Goal: Task Accomplishment & Management: Use online tool/utility

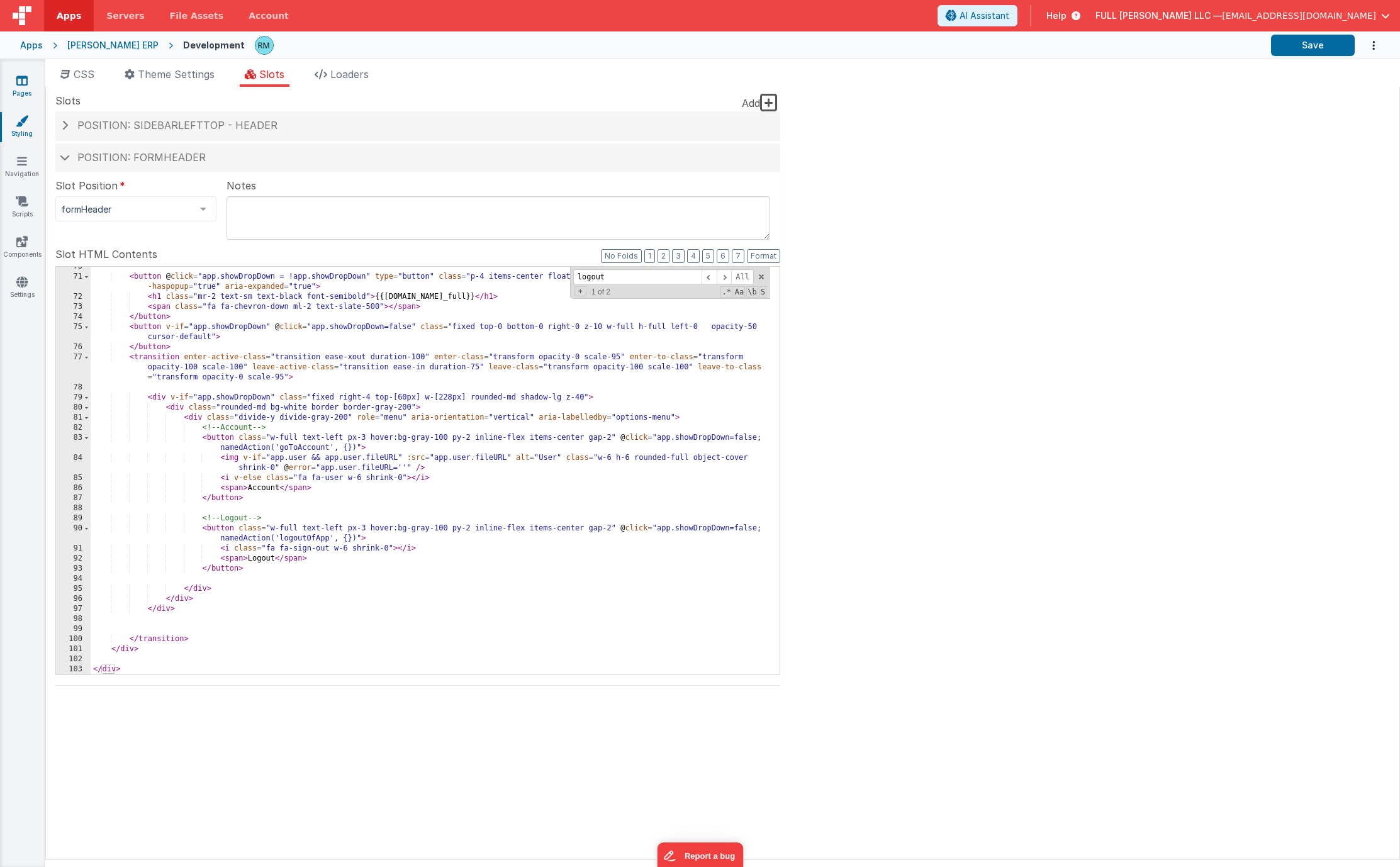
click at [10, 89] on link "Pages" at bounding box center [21, 86] width 45 height 25
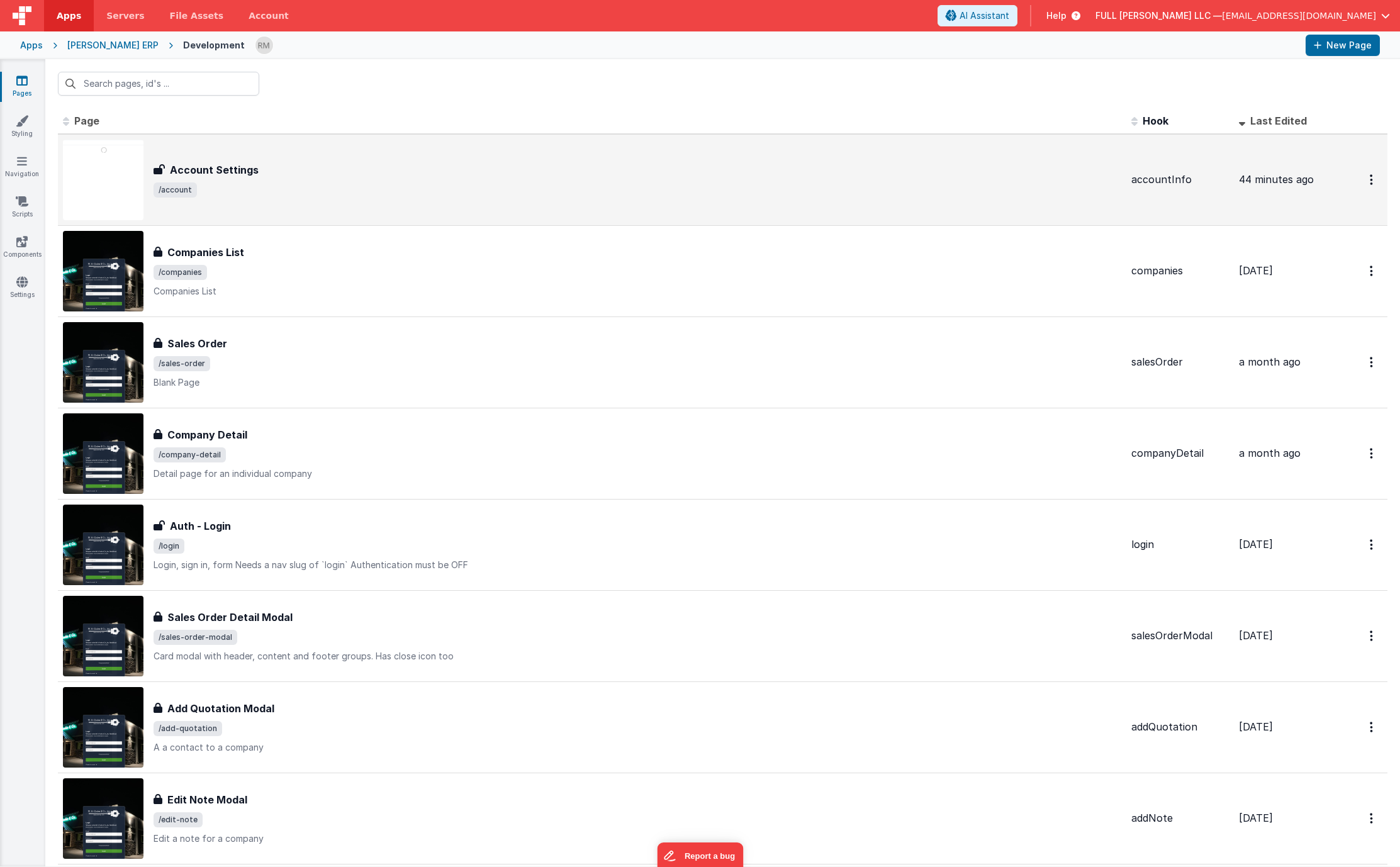
click at [325, 166] on div "Account Settings" at bounding box center [638, 170] width 968 height 15
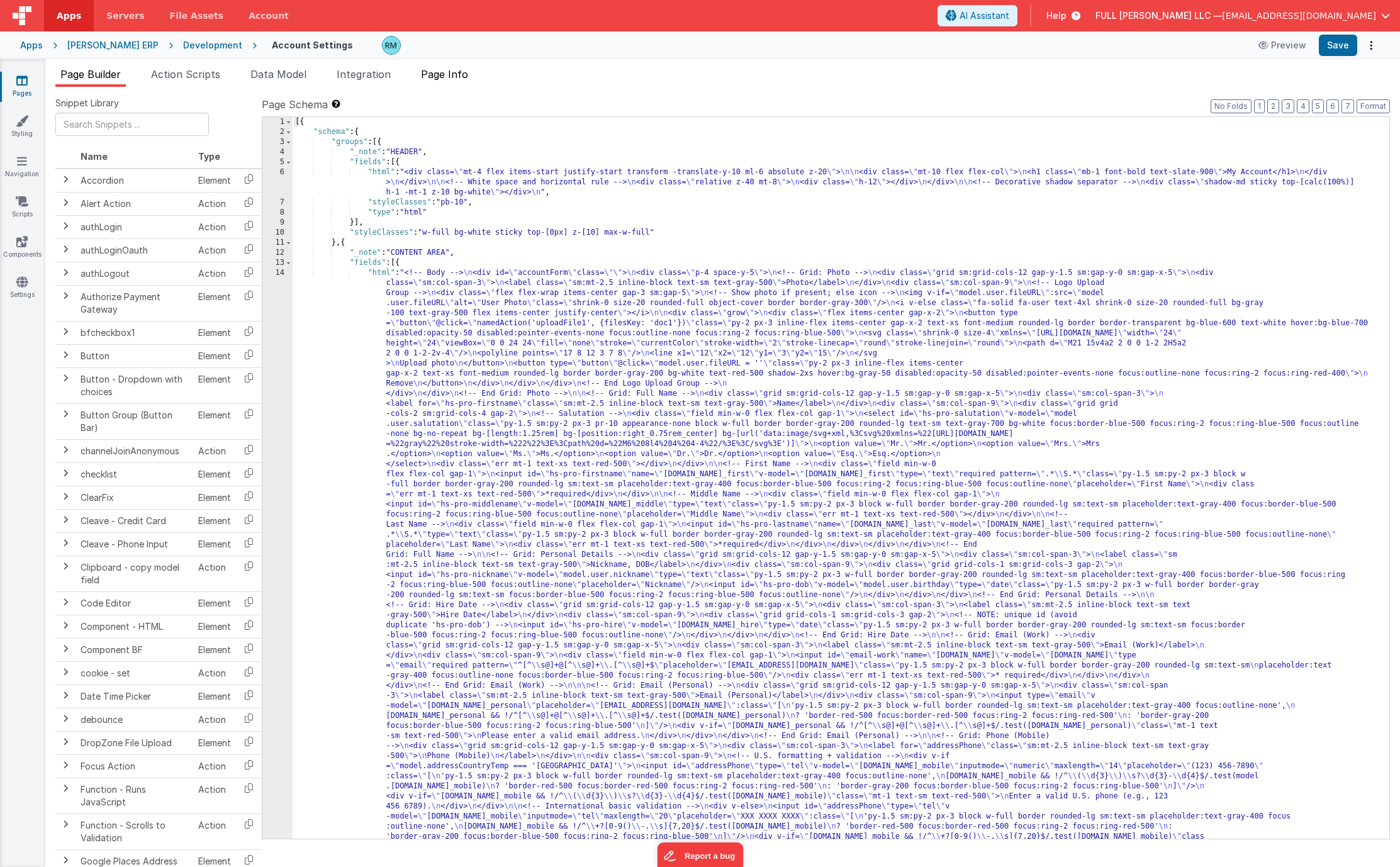
click at [466, 76] on span "Page Info" at bounding box center [445, 74] width 48 height 12
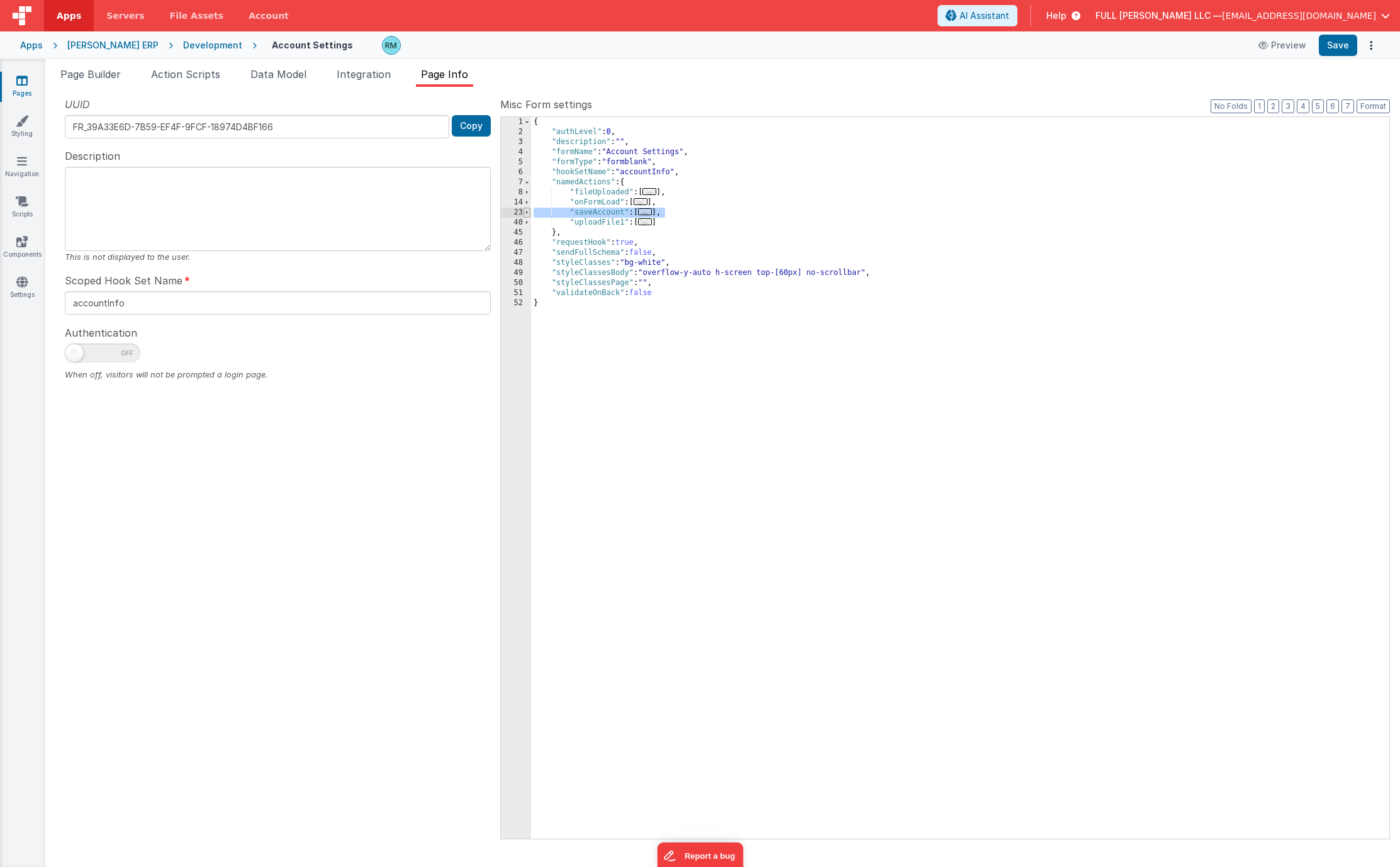
drag, startPoint x: 684, startPoint y: 210, endPoint x: 524, endPoint y: 211, distance: 160.0
click at [524, 211] on div "1 2 3 4 5 6 7 8 14 23 40 45 46 47 48 49 50 51 52 { "authLevel" : 0 , "descripti…" at bounding box center [945, 477] width 890 height 723
drag, startPoint x: 688, startPoint y: 193, endPoint x: 514, endPoint y: 190, distance: 174.0
click at [514, 190] on div "1 2 3 4 5 6 7 8 14 23 40 45 46 47 48 49 50 51 52 { "authLevel" : 0 , "descripti…" at bounding box center [945, 477] width 890 height 723
click at [698, 196] on div "{ "authLevel" : 0 , "description" : "" , "formName" : "Account Settings" , "for…" at bounding box center [960, 488] width 858 height 742
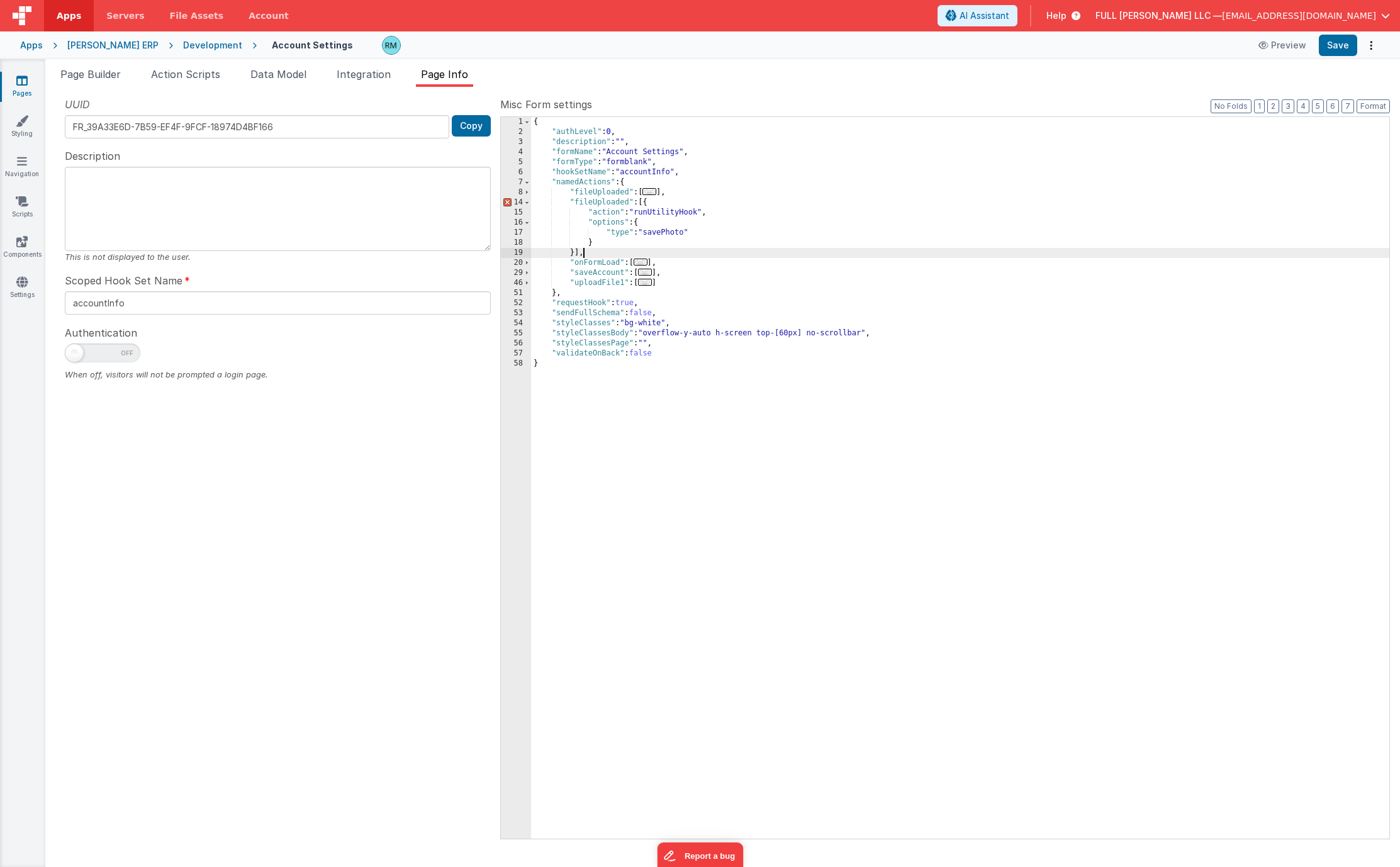
click at [629, 205] on div "{ "authLevel" : 0 , "description" : "" , "formName" : "Account Settings" , "for…" at bounding box center [960, 488] width 858 height 742
click at [687, 234] on div "{ "authLevel" : 0 , "description" : "" , "formName" : "Account Settings" , "for…" at bounding box center [960, 488] width 858 height 742
click at [1347, 50] on button "Save" at bounding box center [1338, 45] width 39 height 21
click at [285, 75] on span "Data Model" at bounding box center [278, 74] width 56 height 12
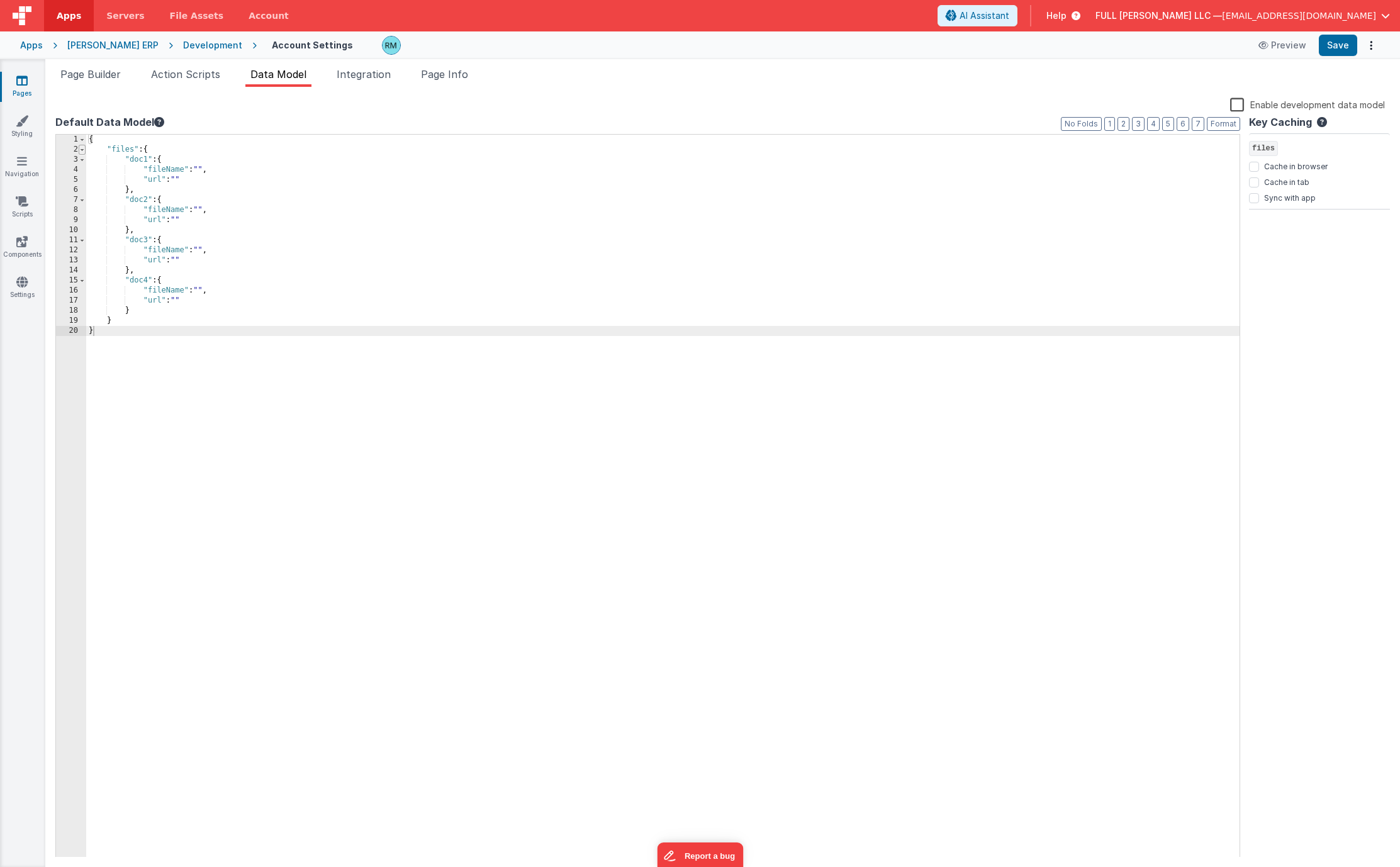
click at [85, 148] on span at bounding box center [82, 149] width 7 height 10
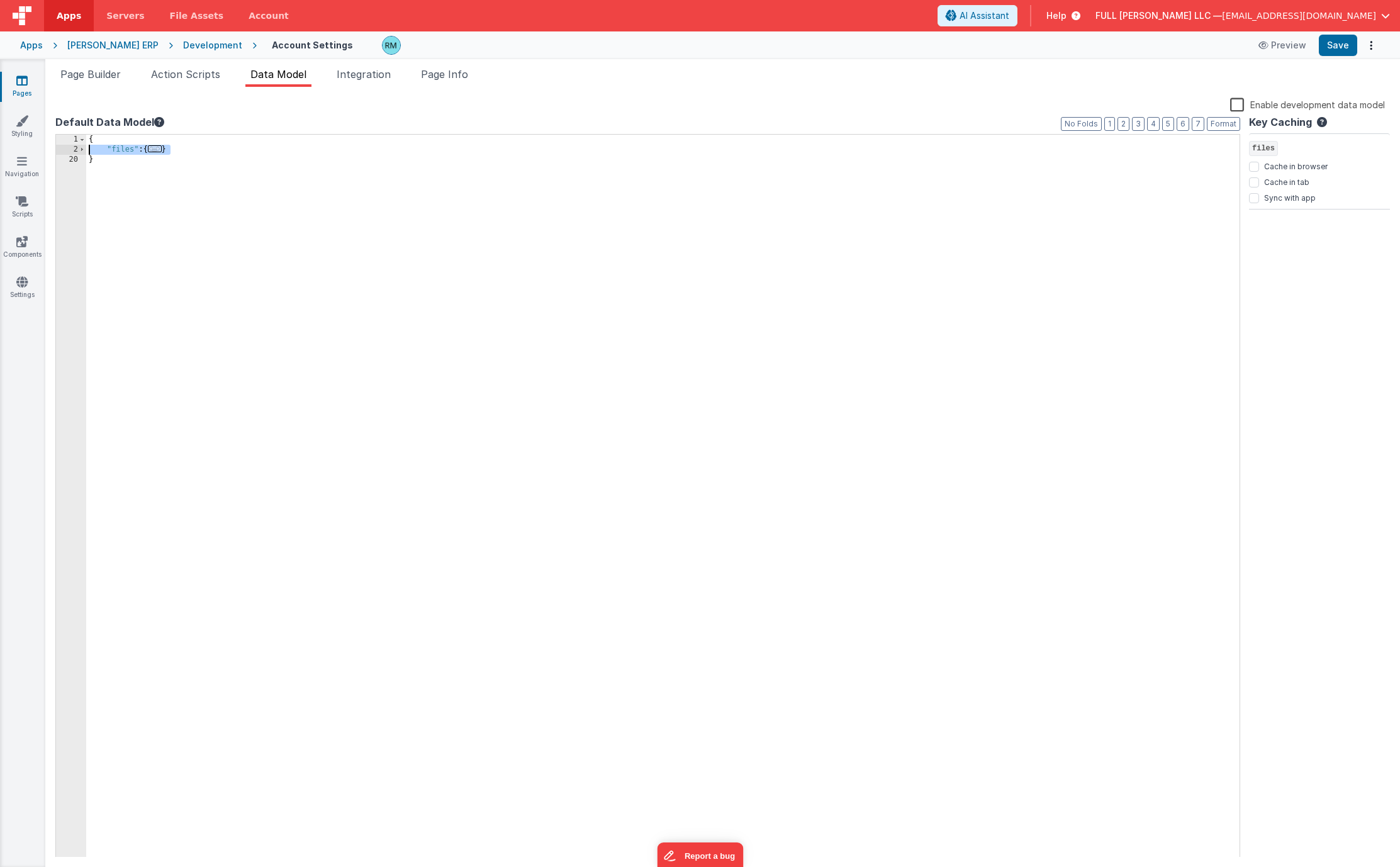
drag, startPoint x: 190, startPoint y: 146, endPoint x: 65, endPoint y: 147, distance: 125.0
click at [65, 147] on div "1 2 20 { "files" : { ... } } XXXXXXXXXXXXXXXXXXXXXXXXXXXXXXXXXXXXXXXXXXXXXXXXXX" at bounding box center [647, 495] width 1185 height 724
click at [82, 150] on div "{ }" at bounding box center [661, 506] width 1158 height 743
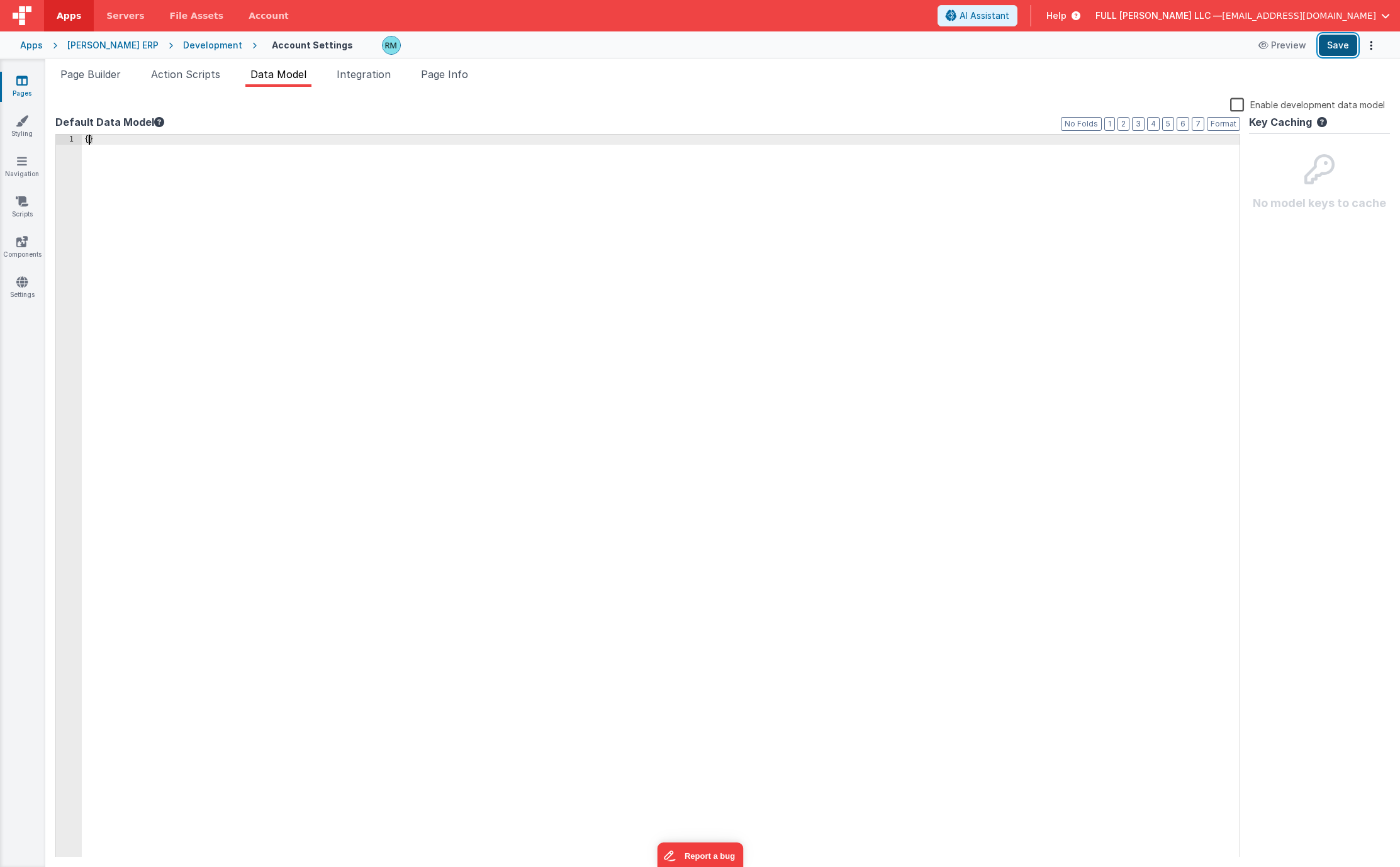
click at [1341, 52] on button "Save" at bounding box center [1338, 45] width 39 height 21
click at [112, 75] on span "Page Builder" at bounding box center [91, 74] width 61 height 12
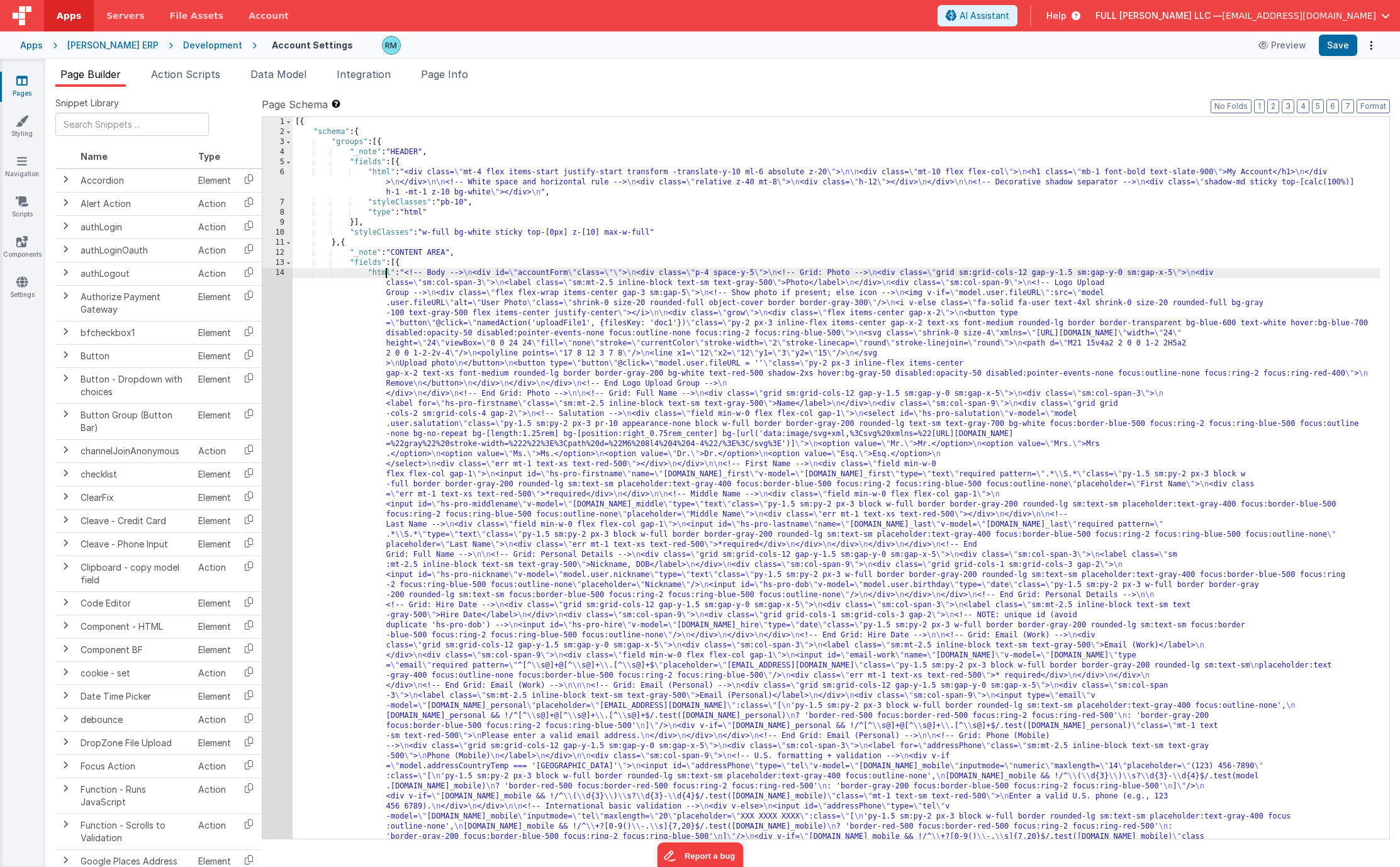
click at [384, 274] on div "[{ "schema" : { "groups" : [{ "_note" : "HEADER" , "fields" : [{ "html" : "<div…" at bounding box center [836, 810] width 1087 height 1386
click at [283, 273] on div "14" at bounding box center [277, 595] width 30 height 655
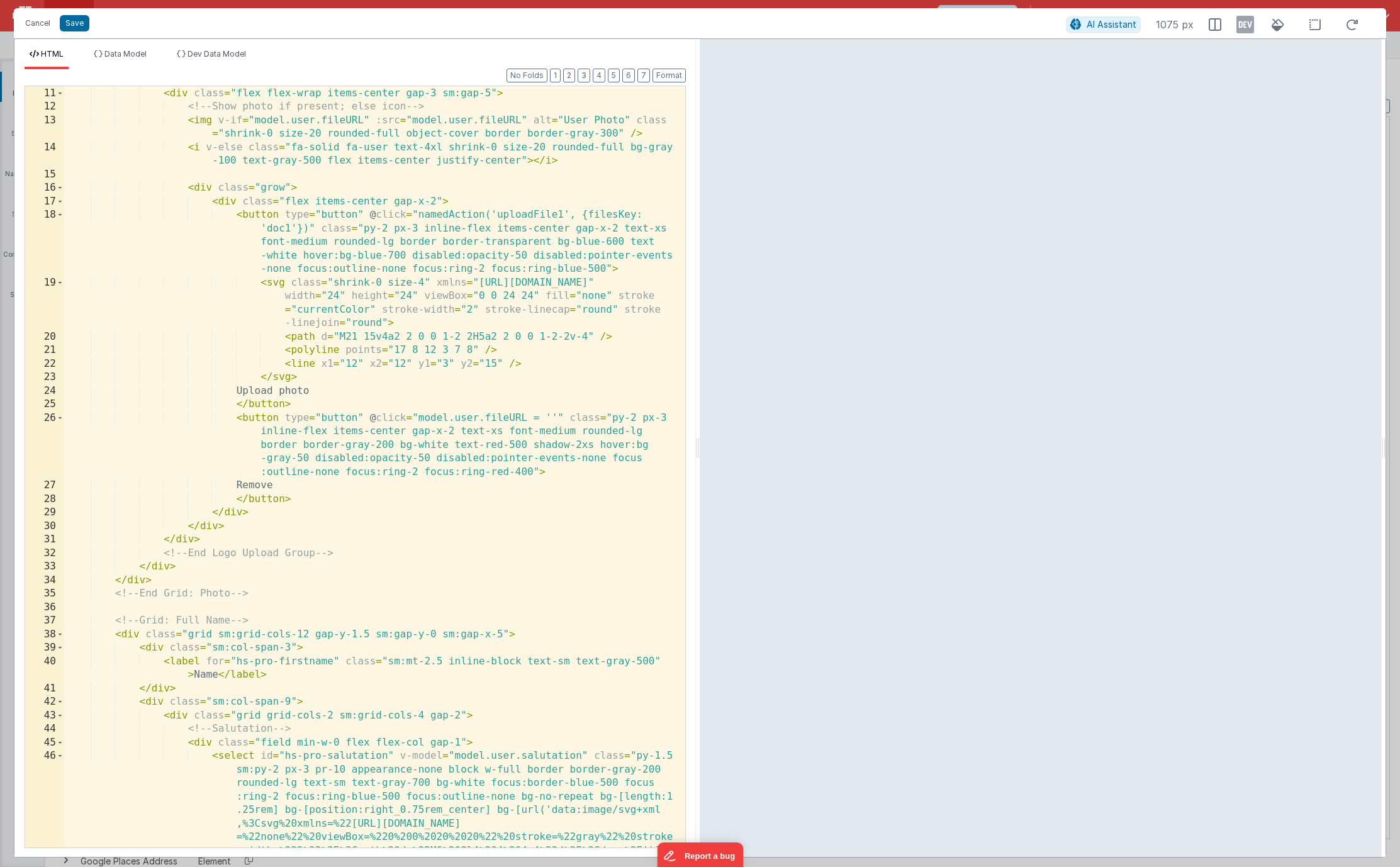
scroll to position [146, 0]
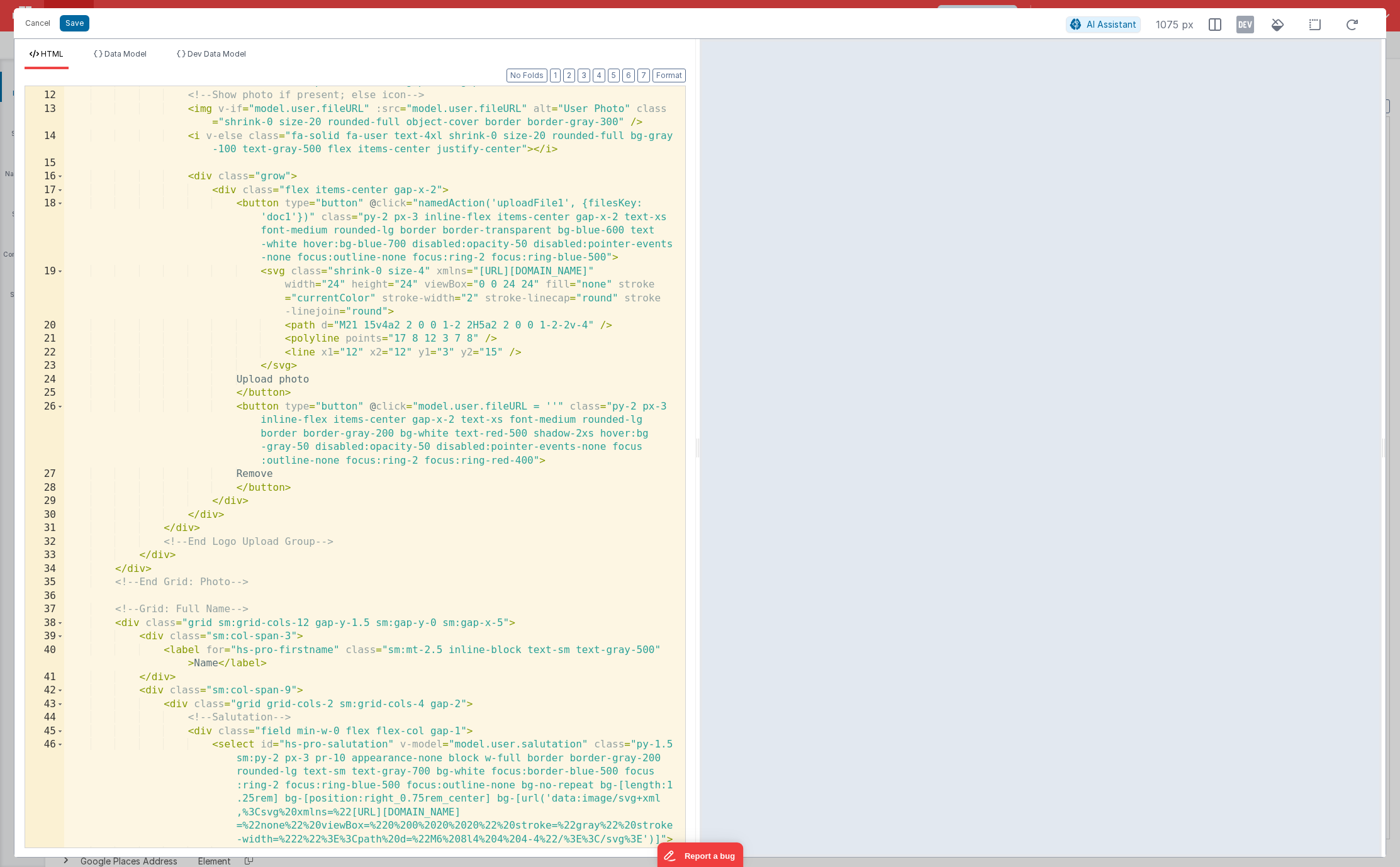
click at [392, 205] on div "< div class = "flex flex-wrap items-center gap-3 sm:gap-5" > <!-- Show photo if…" at bounding box center [369, 469] width 611 height 788
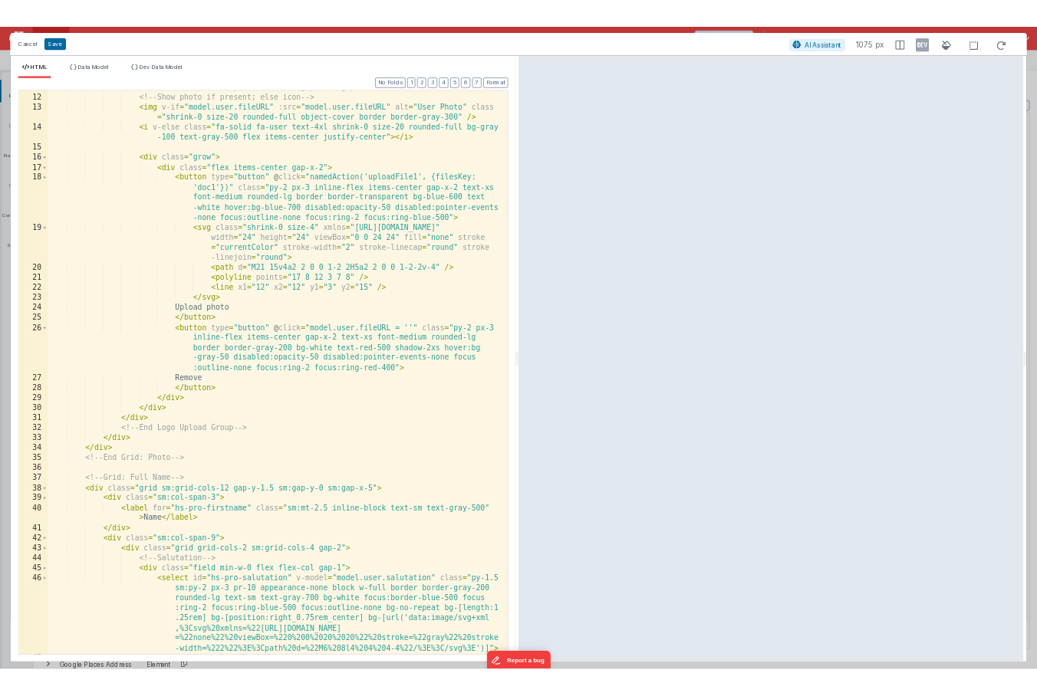
scroll to position [0, 0]
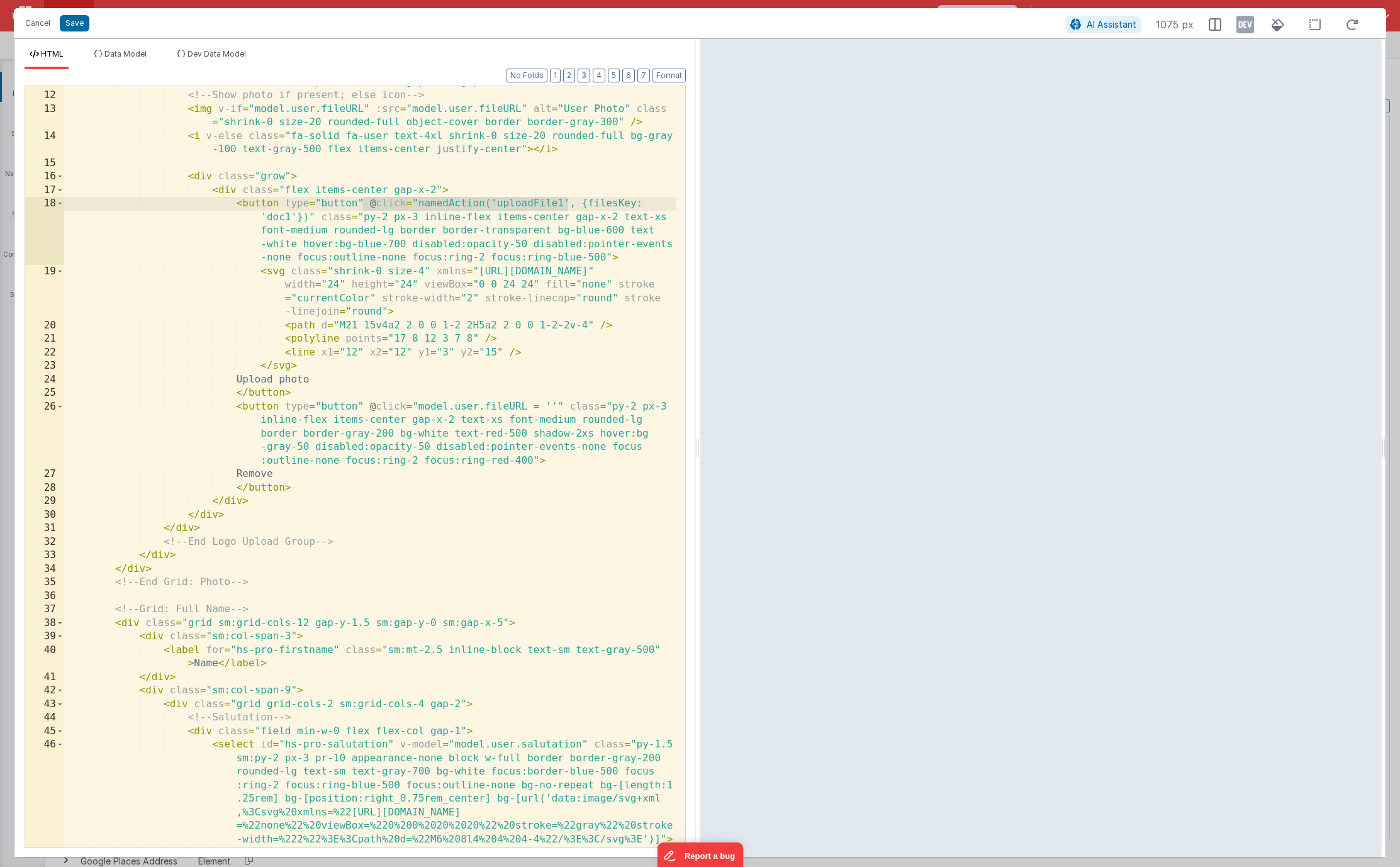
drag, startPoint x: 364, startPoint y: 203, endPoint x: 569, endPoint y: 203, distance: 205.0
click at [569, 203] on div "< div class = "flex flex-wrap items-center gap-3 sm:gap-5" > <!-- Show photo if…" at bounding box center [369, 469] width 611 height 788
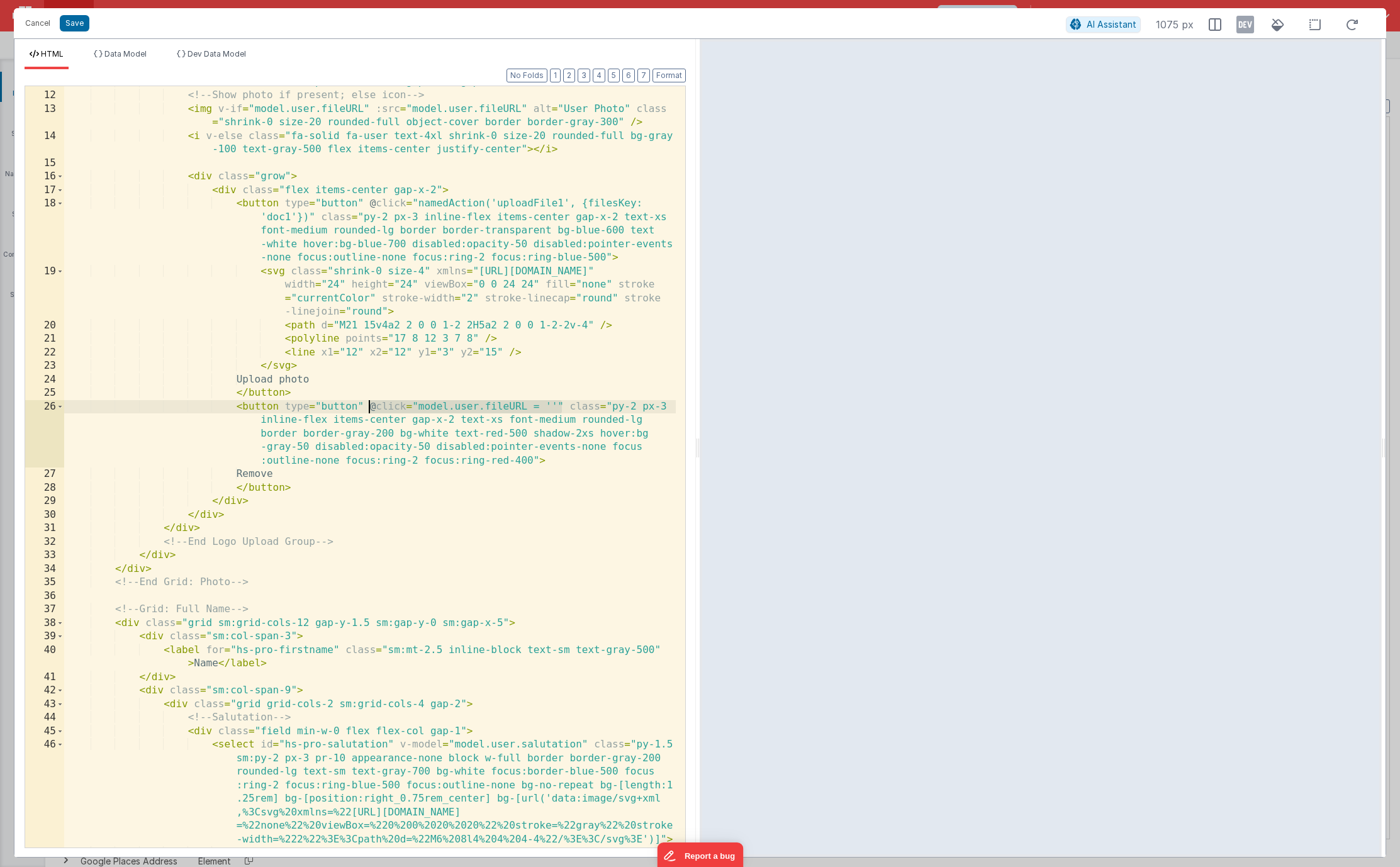
drag, startPoint x: 564, startPoint y: 406, endPoint x: 367, endPoint y: 405, distance: 197.0
click at [367, 405] on div "< div class = "flex flex-wrap items-center gap-3 sm:gap-5" > <!-- Show photo if…" at bounding box center [369, 469] width 611 height 788
paste textarea
click at [543, 413] on div "< div class = "flex flex-wrap items-center gap-3 sm:gap-5" > <!-- Show photo if…" at bounding box center [369, 469] width 611 height 788
drag, startPoint x: 555, startPoint y: 405, endPoint x: 368, endPoint y: 409, distance: 187.0
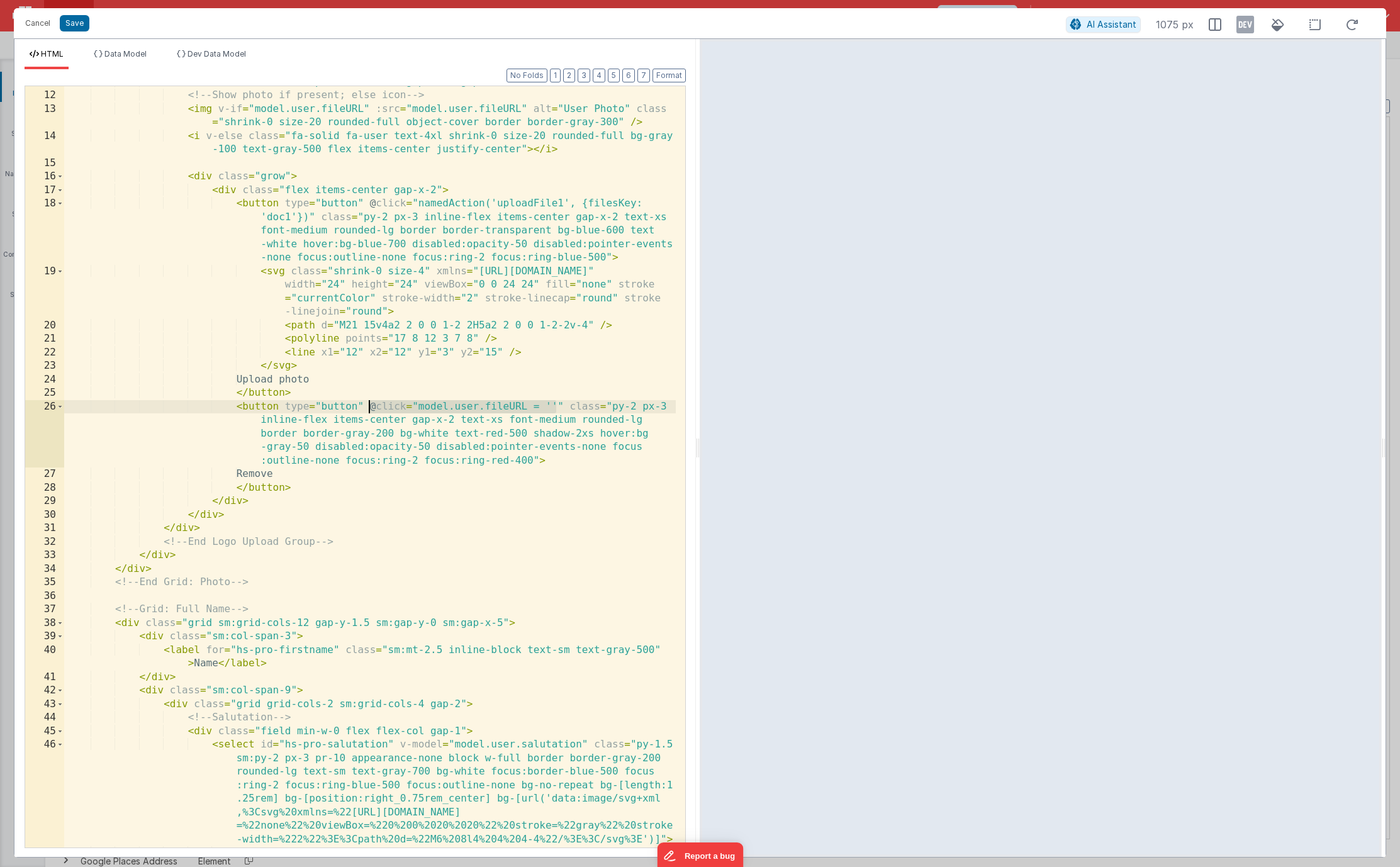
click at [368, 409] on div "< div class = "flex flex-wrap items-center gap-3 sm:gap-5" > <!-- Show photo if…" at bounding box center [369, 469] width 611 height 788
drag, startPoint x: 568, startPoint y: 406, endPoint x: 504, endPoint y: 409, distance: 64.1
click at [504, 409] on div "< div class = "flex flex-wrap items-center gap-3 sm:gap-5" > <!-- Show photo if…" at bounding box center [369, 469] width 611 height 788
click at [75, 29] on button "Save" at bounding box center [75, 23] width 30 height 16
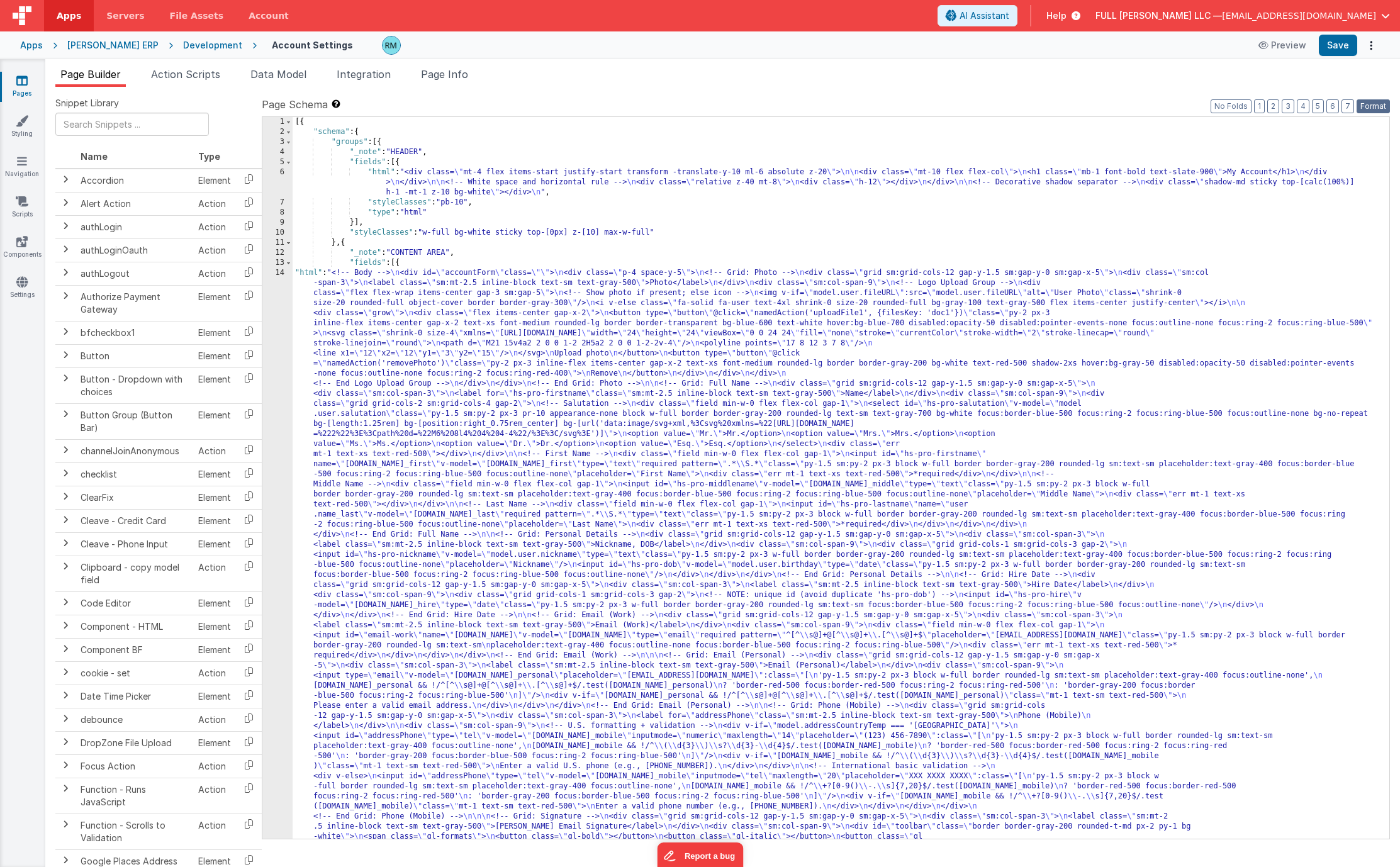
click at [1379, 108] on button "Format" at bounding box center [1373, 106] width 34 height 14
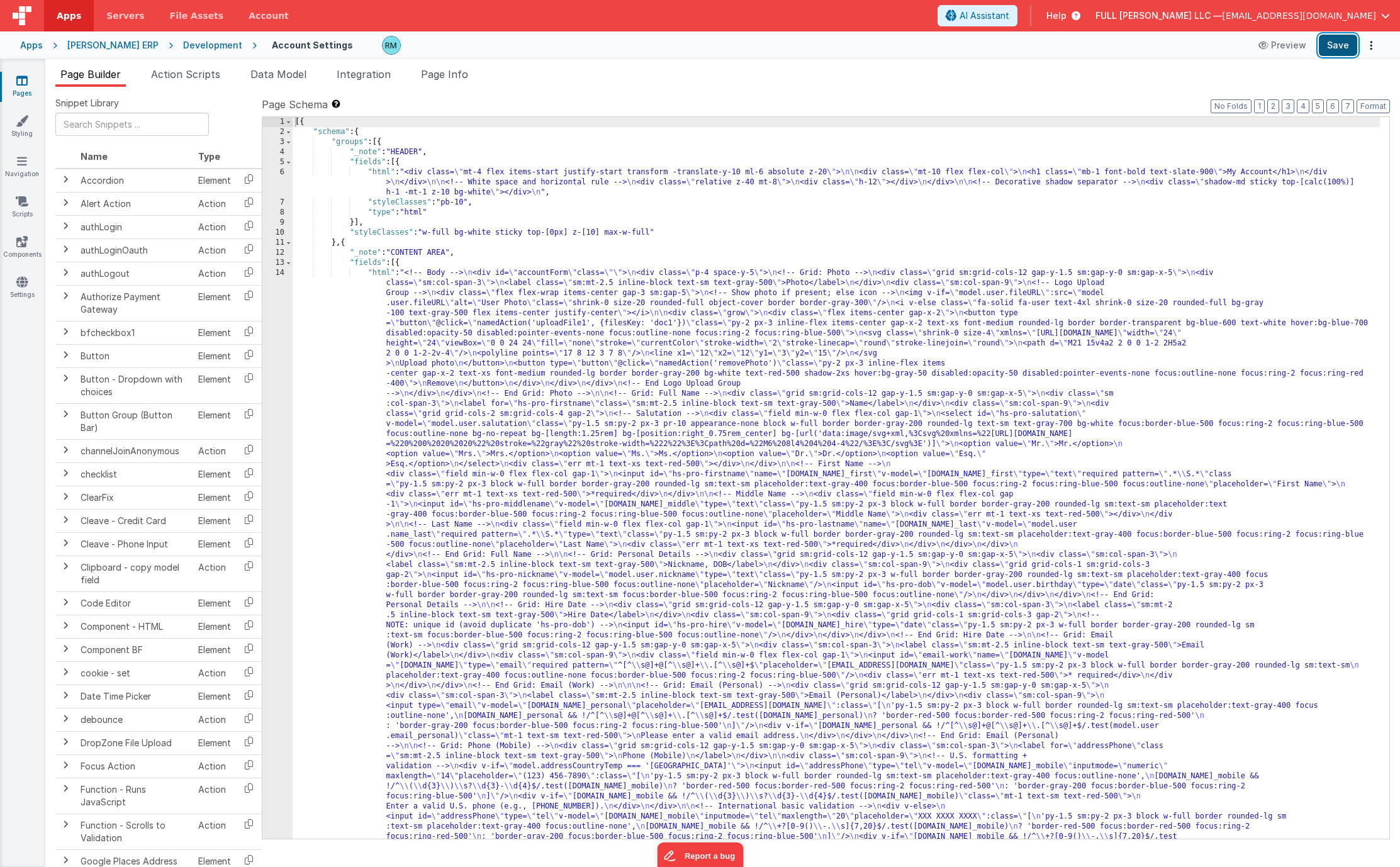
click at [1338, 49] on button "Save" at bounding box center [1338, 45] width 39 height 21
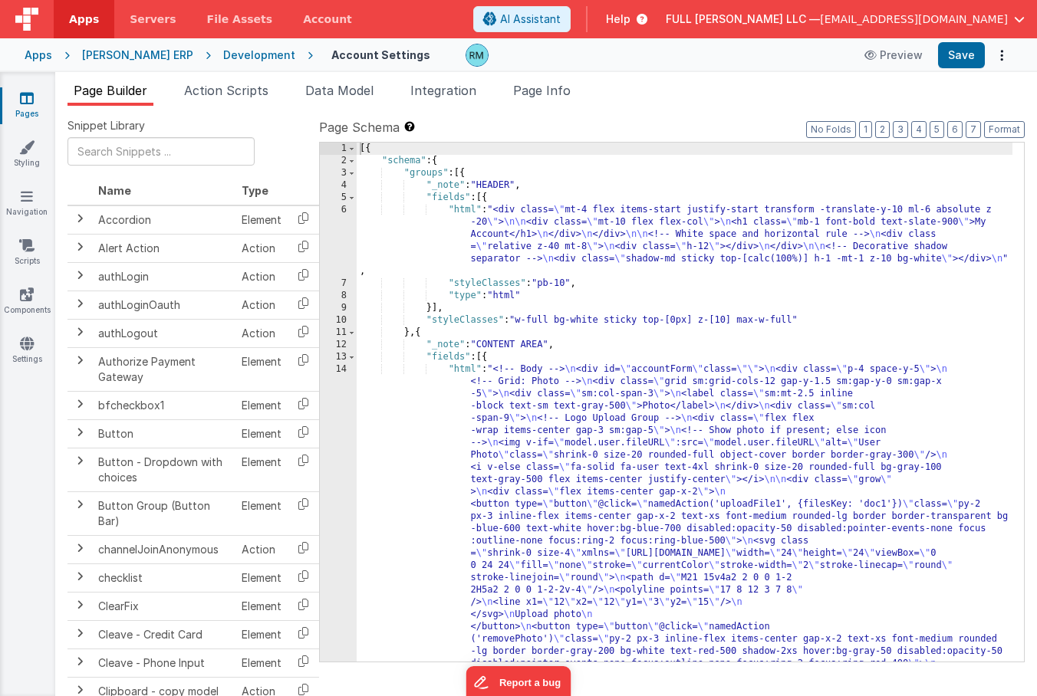
click at [34, 102] on link "Pages" at bounding box center [26, 105] width 55 height 31
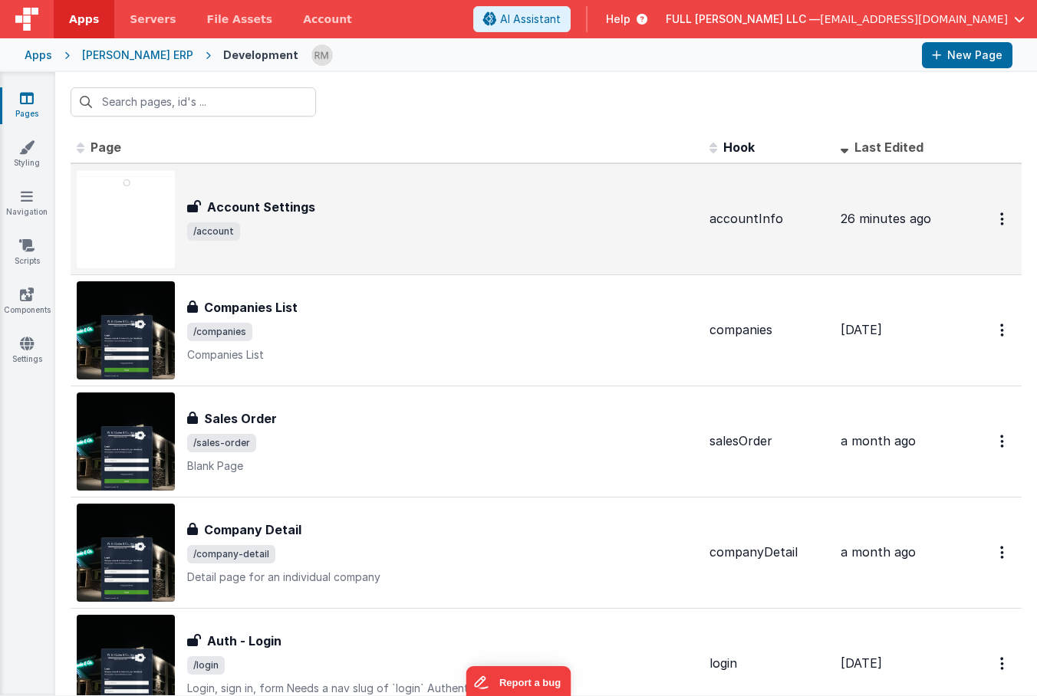
click at [360, 221] on div "Account Settings Account Settings /account" at bounding box center [442, 219] width 510 height 43
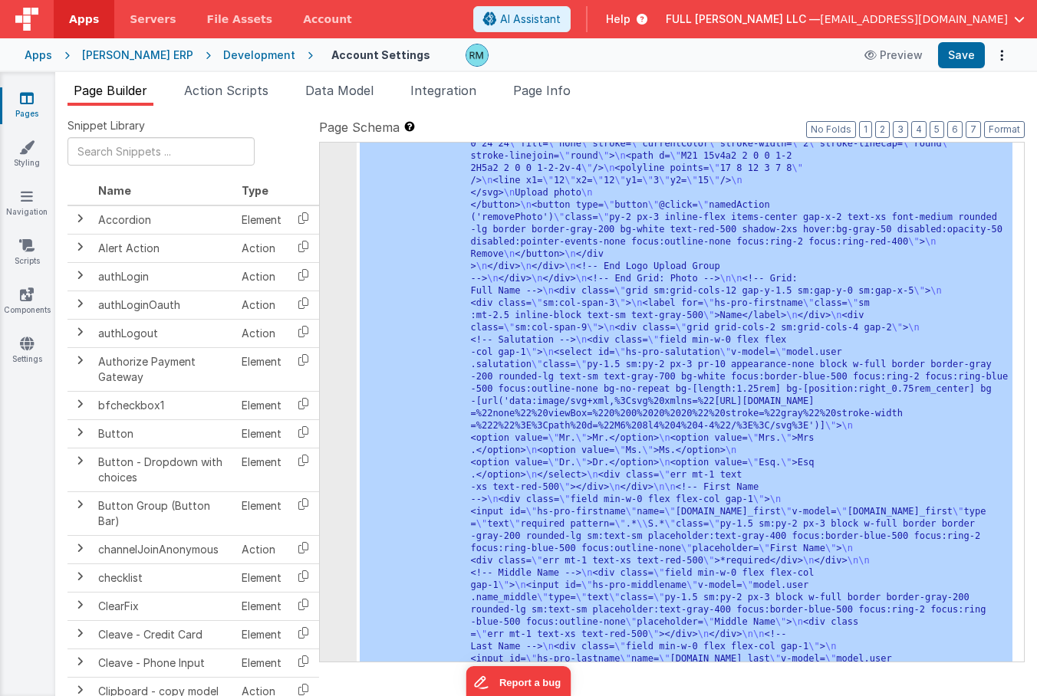
scroll to position [604, 0]
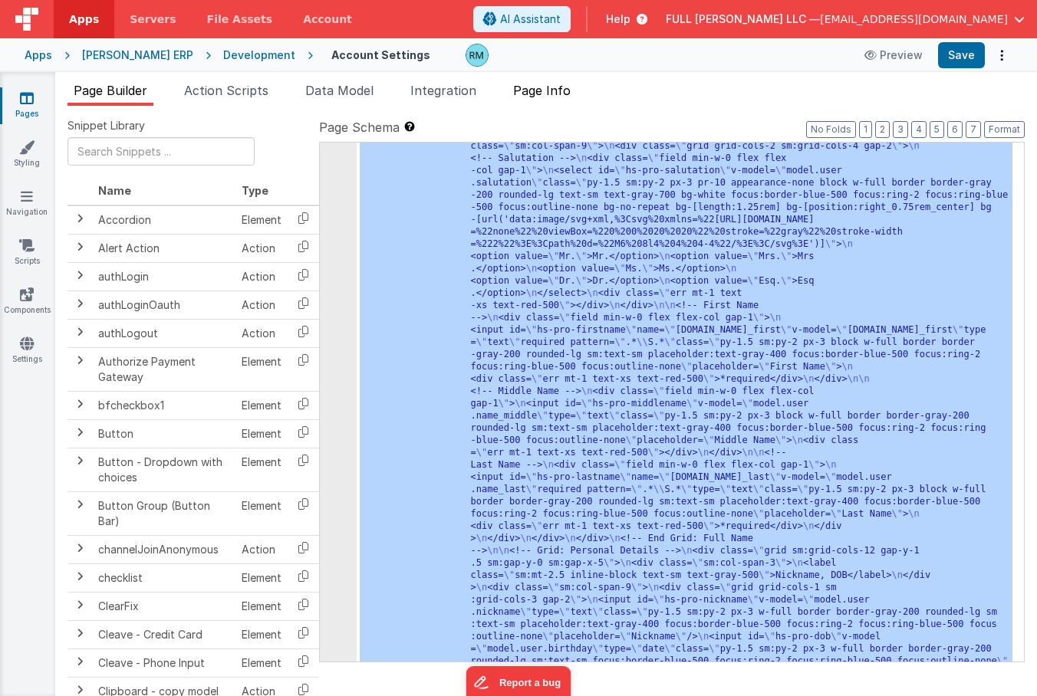
click at [568, 87] on span "Page Info" at bounding box center [542, 90] width 58 height 15
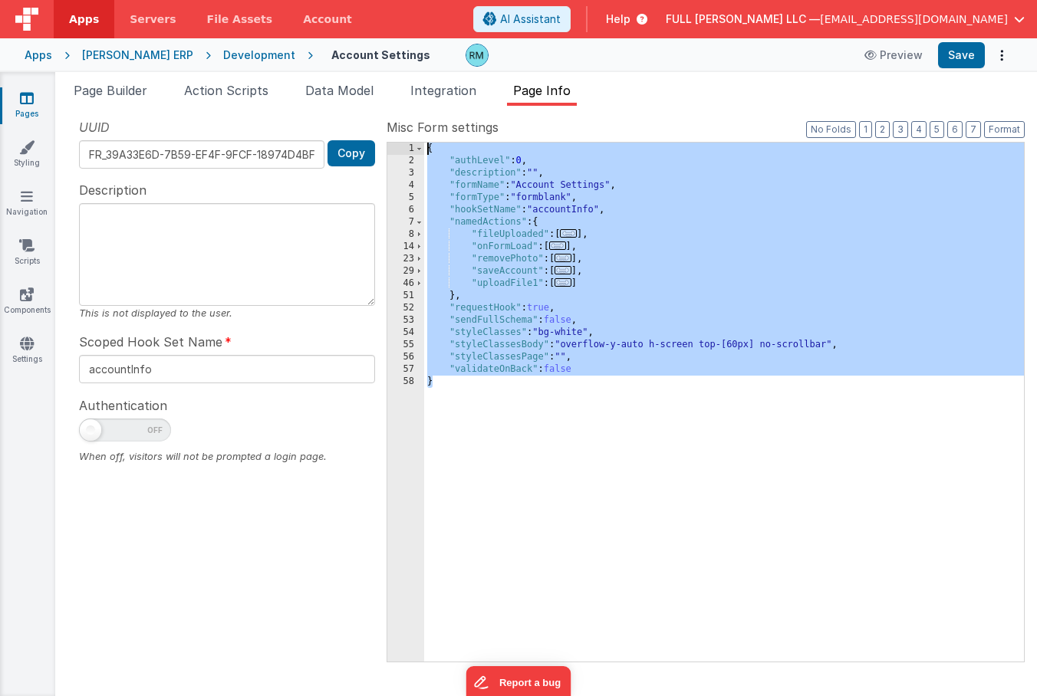
drag, startPoint x: 502, startPoint y: 419, endPoint x: 387, endPoint y: 114, distance: 325.2
click at [387, 114] on div "Snippet Library Name Type Accordion Element Alert Action Action authLogin Actio…" at bounding box center [546, 401] width 982 height 591
click at [27, 354] on link "Settings" at bounding box center [26, 351] width 55 height 31
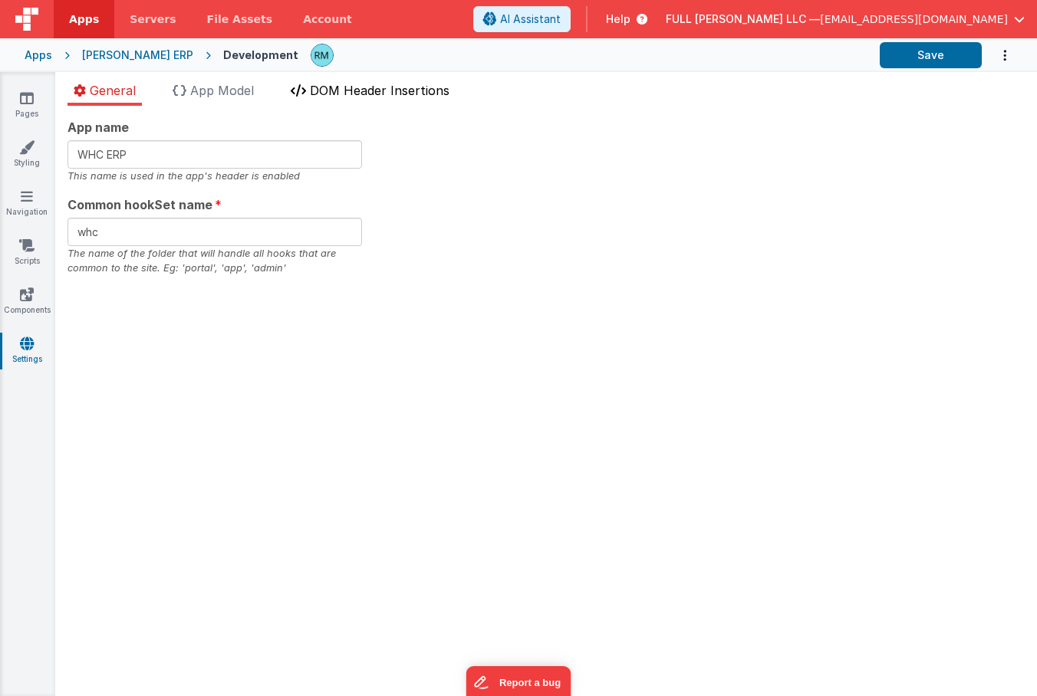
click at [338, 97] on span "DOM Header Insertions" at bounding box center [380, 90] width 140 height 15
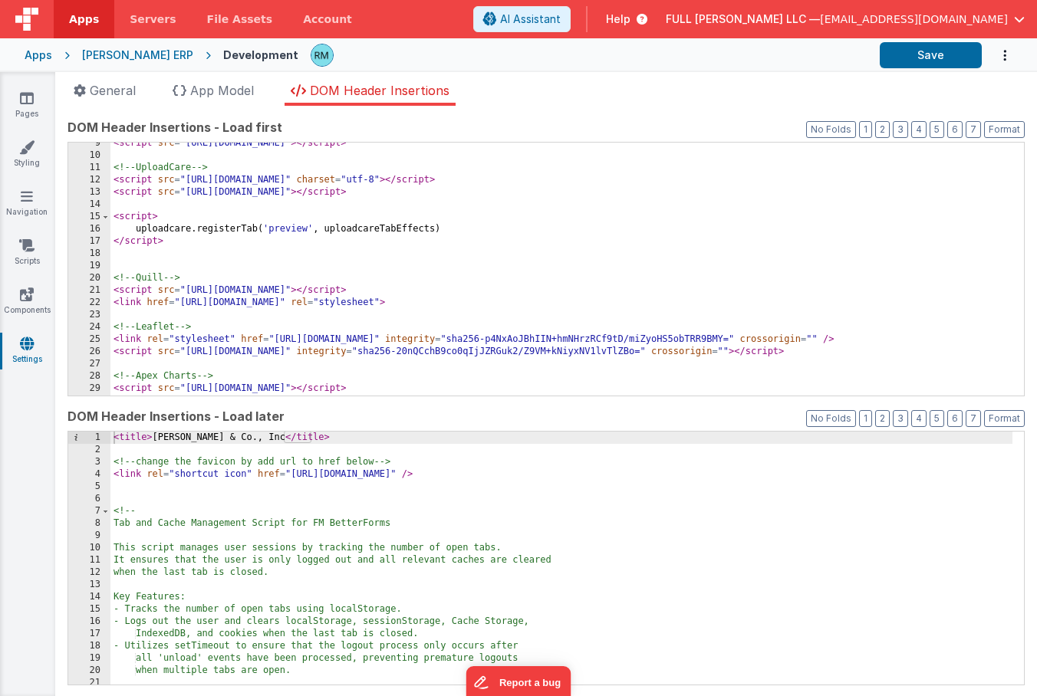
scroll to position [118, 0]
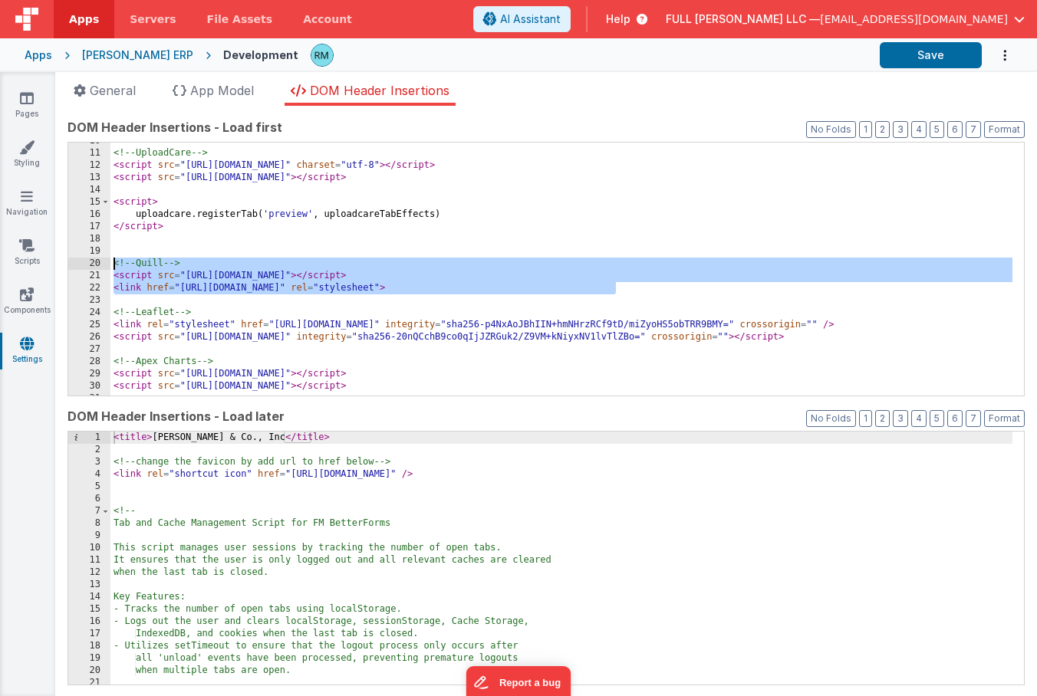
drag, startPoint x: 636, startPoint y: 289, endPoint x: 98, endPoint y: 262, distance: 538.3
click at [98, 262] on div "10 11 12 13 14 15 16 17 18 19 20 21 22 23 24 25 26 27 28 29 30 31 32 <!-- Uploa…" at bounding box center [545, 269] width 957 height 255
click at [40, 153] on link "Styling" at bounding box center [26, 155] width 55 height 31
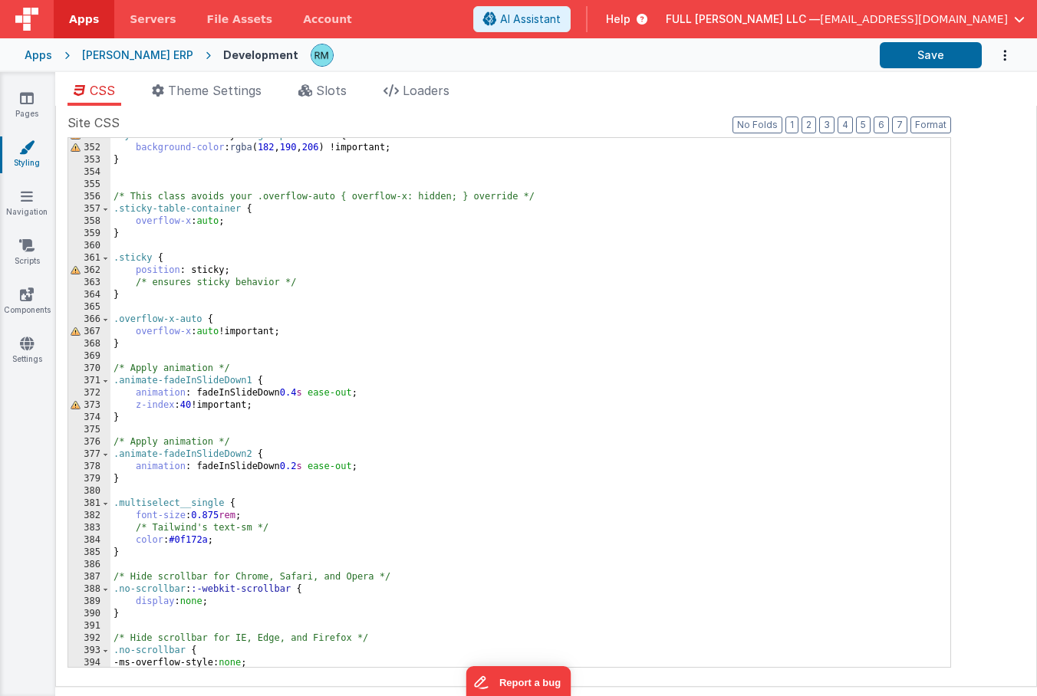
scroll to position [4600, 0]
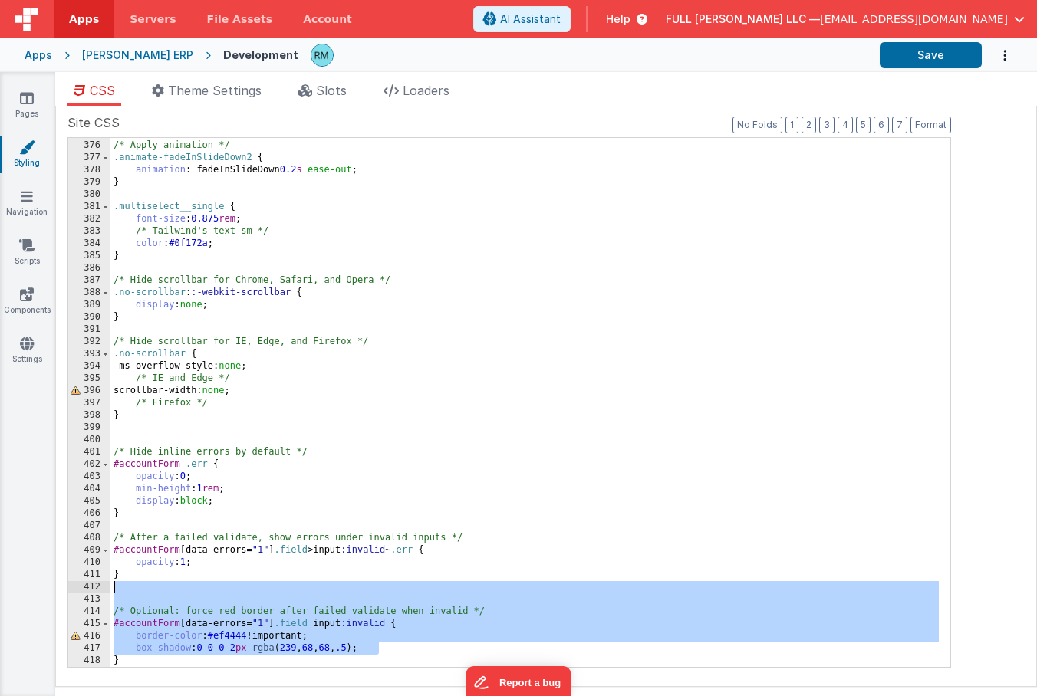
drag, startPoint x: 418, startPoint y: 650, endPoint x: 163, endPoint y: 587, distance: 262.3
click at [163, 587] on div "/* Apply animation */ .animate-fadeInSlideDown2 { animation : fadeInSlideDown 0…" at bounding box center [524, 404] width 828 height 554
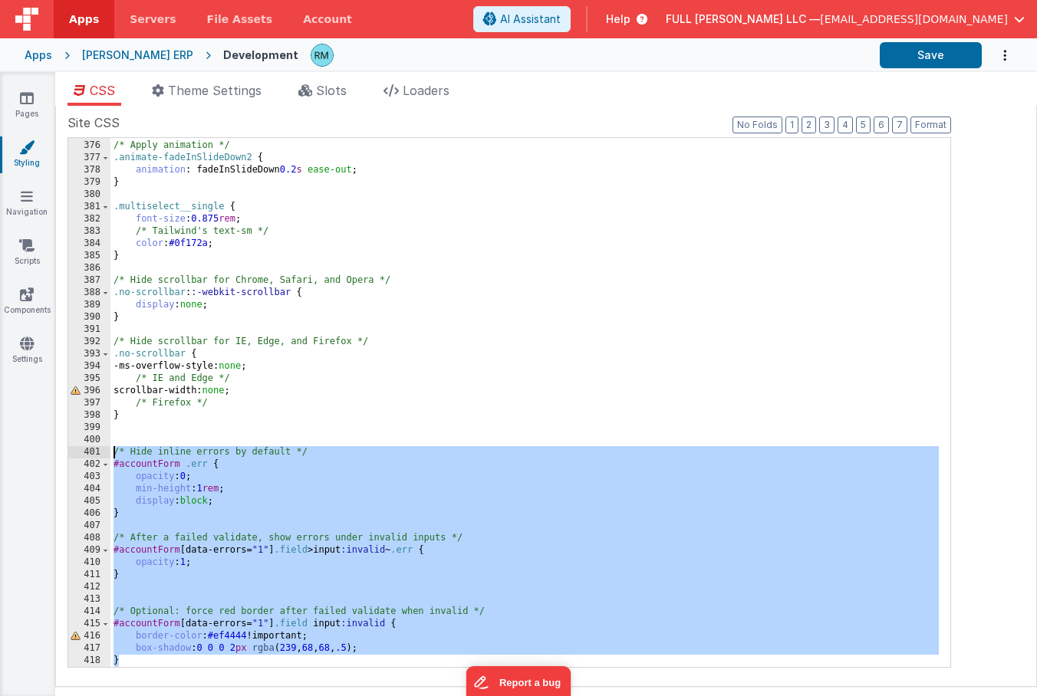
drag, startPoint x: 192, startPoint y: 664, endPoint x: 81, endPoint y: 456, distance: 236.8
click at [81, 456] on div "375 376 377 378 379 380 381 382 383 384 385 386 387 388 389 390 391 392 393 394…" at bounding box center [509, 402] width 884 height 531
